Goal: Information Seeking & Learning: Learn about a topic

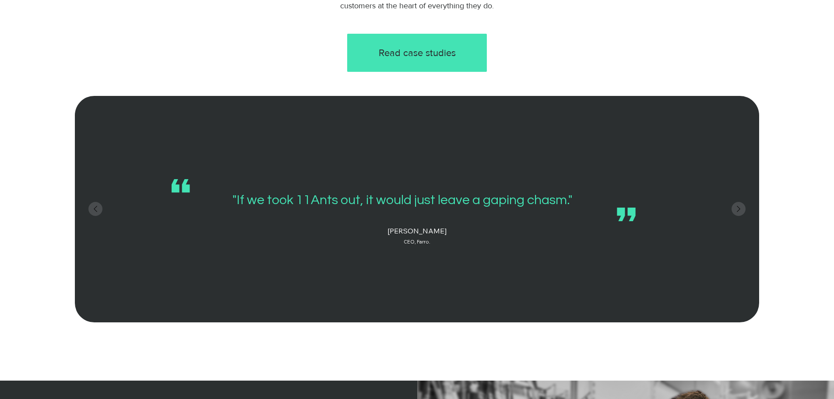
scroll to position [1007, 0]
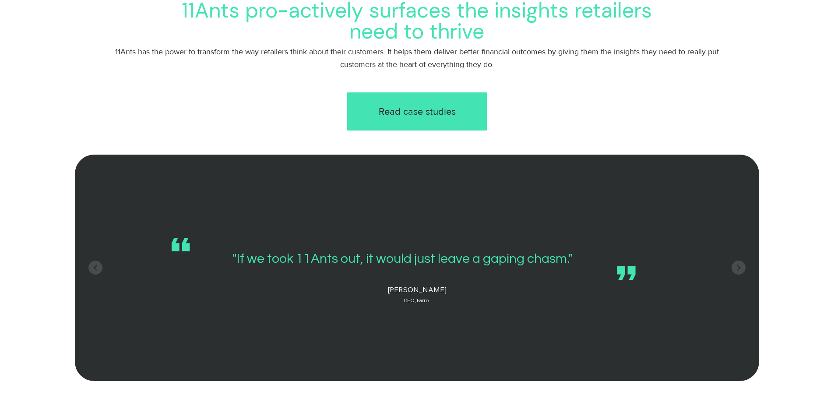
click at [442, 117] on span "Read case studies" at bounding box center [417, 112] width 77 height 14
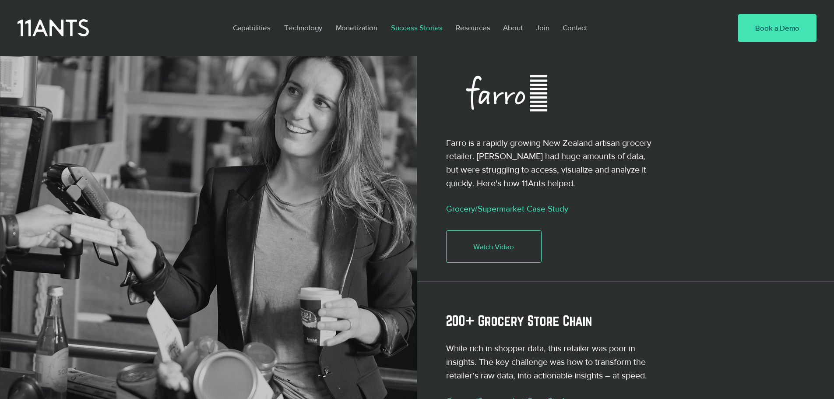
scroll to position [613, 0]
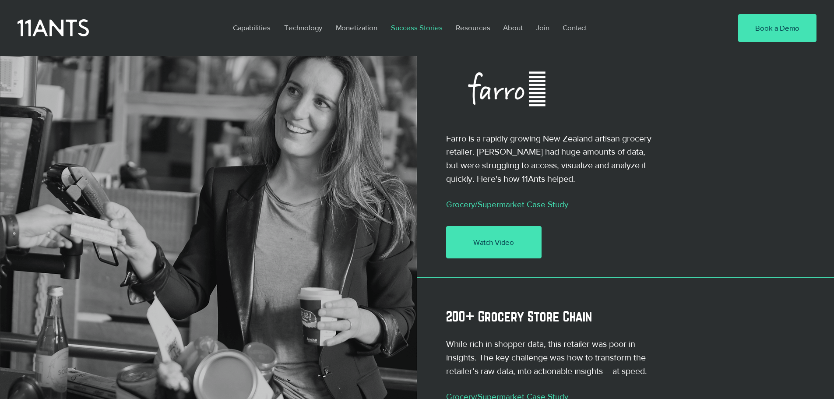
click at [498, 237] on span "Watch Video" at bounding box center [493, 242] width 41 height 11
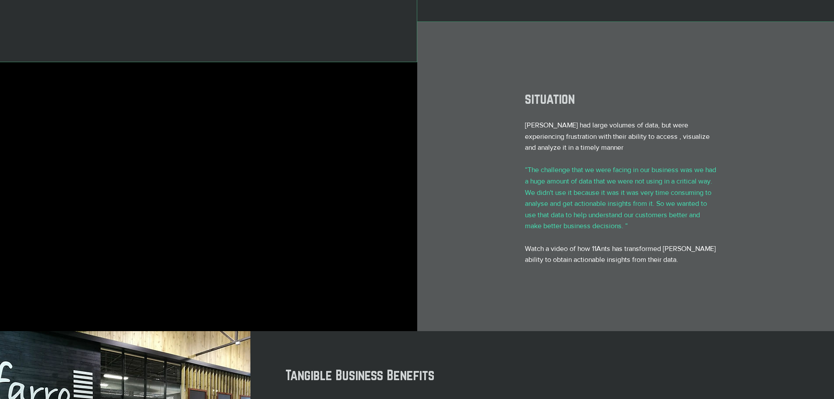
scroll to position [175, 0]
